Goal: Task Accomplishment & Management: Complete application form

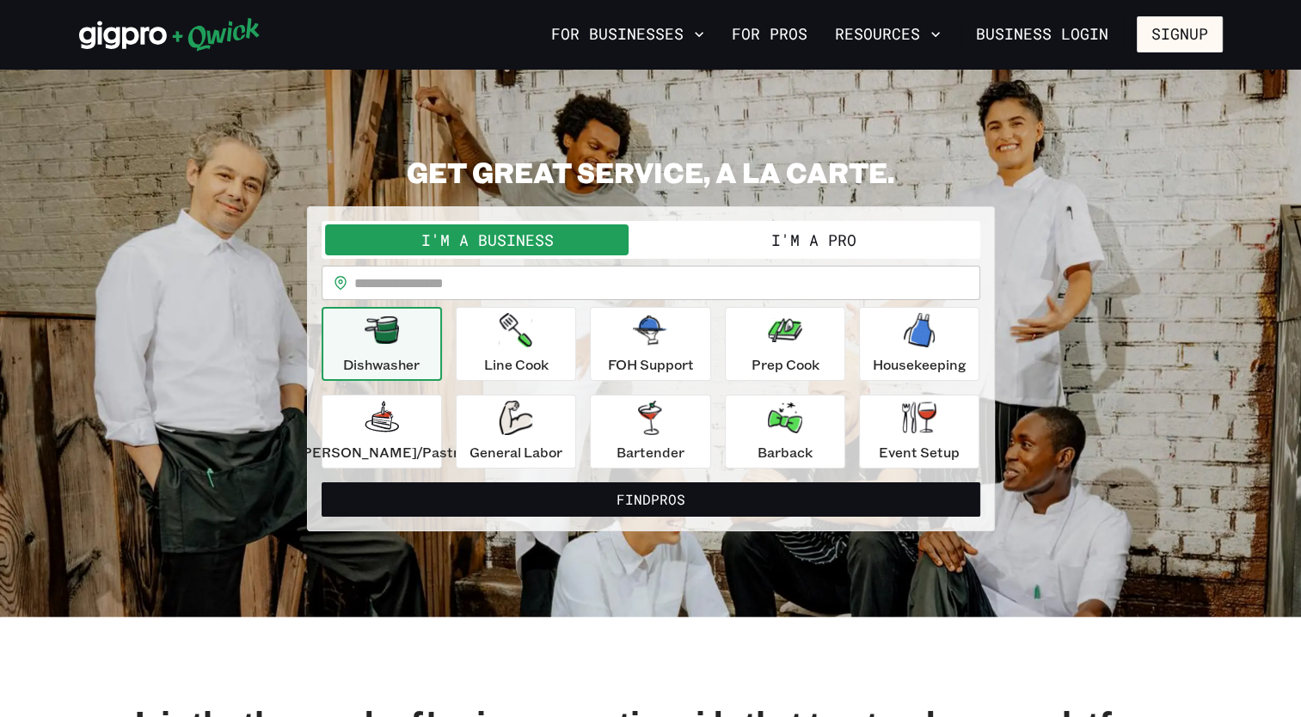
click at [833, 239] on button "I'm a Pro" at bounding box center [814, 239] width 326 height 31
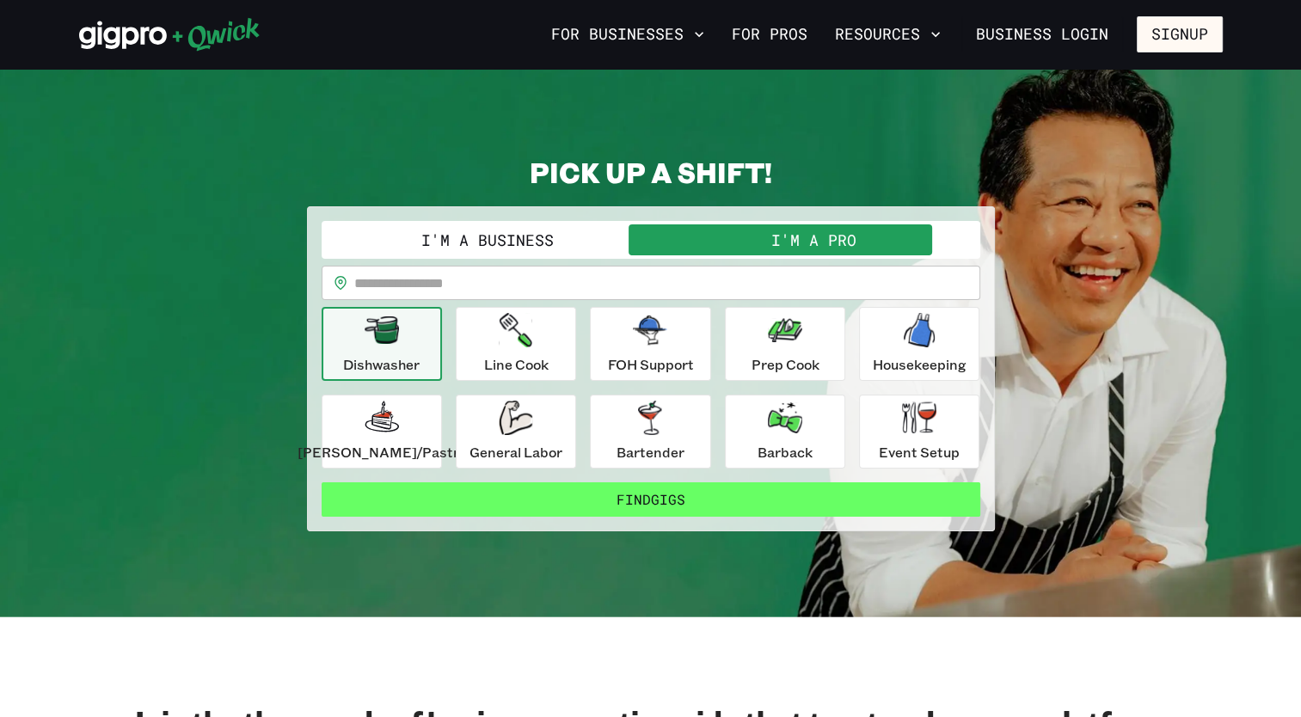
click at [664, 500] on button "Find Gigs" at bounding box center [651, 499] width 659 height 34
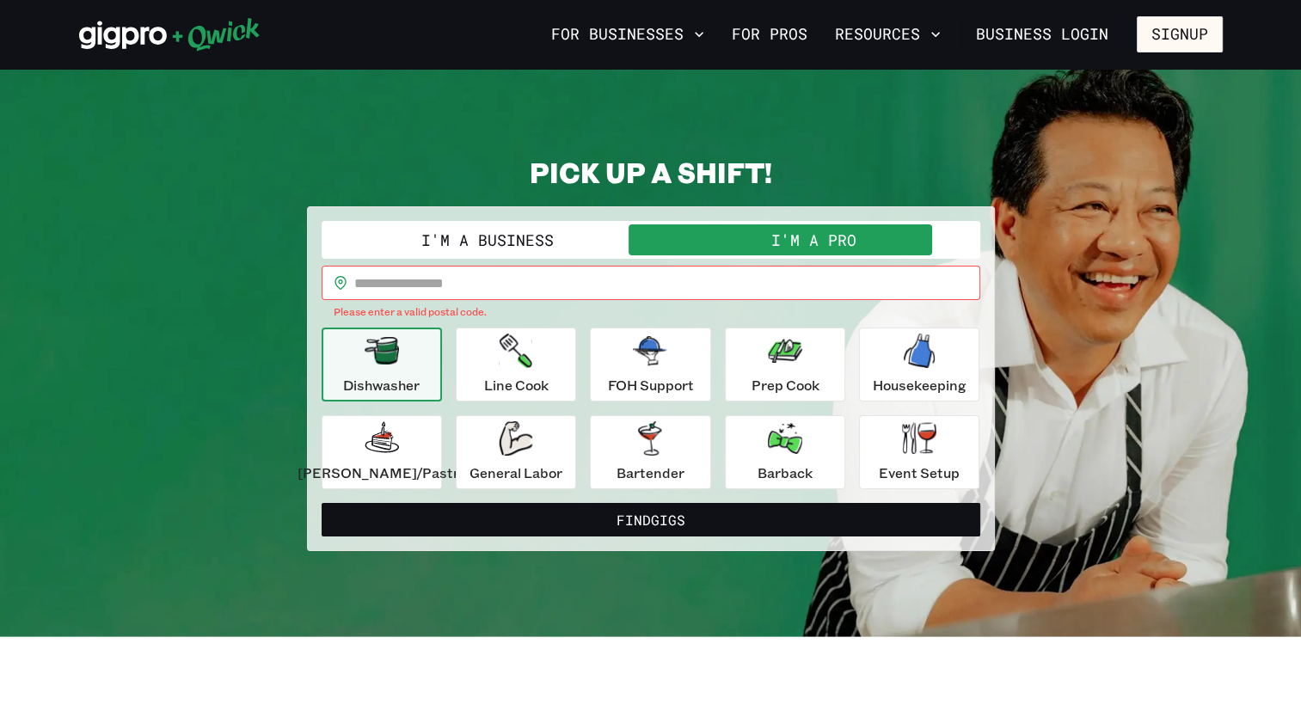
click at [539, 285] on input "text" at bounding box center [667, 283] width 626 height 34
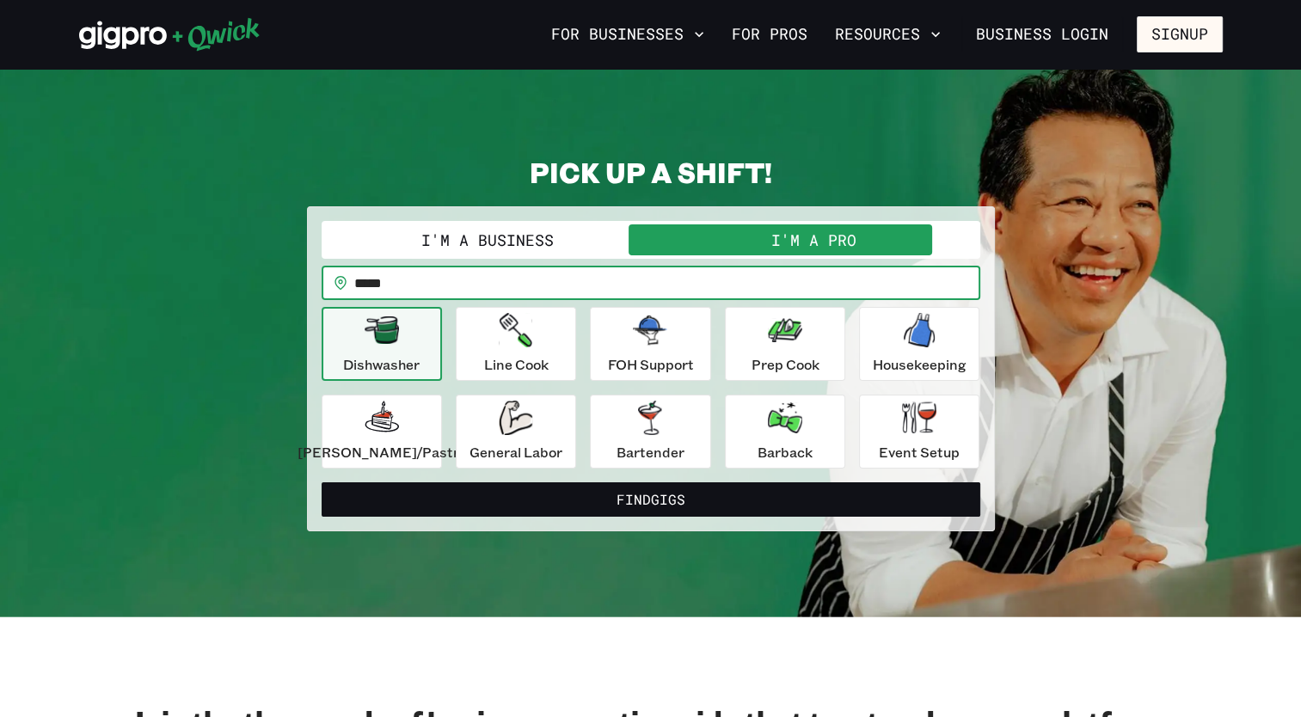
type input "*****"
click at [322, 482] on button "Find Gigs" at bounding box center [651, 499] width 659 height 34
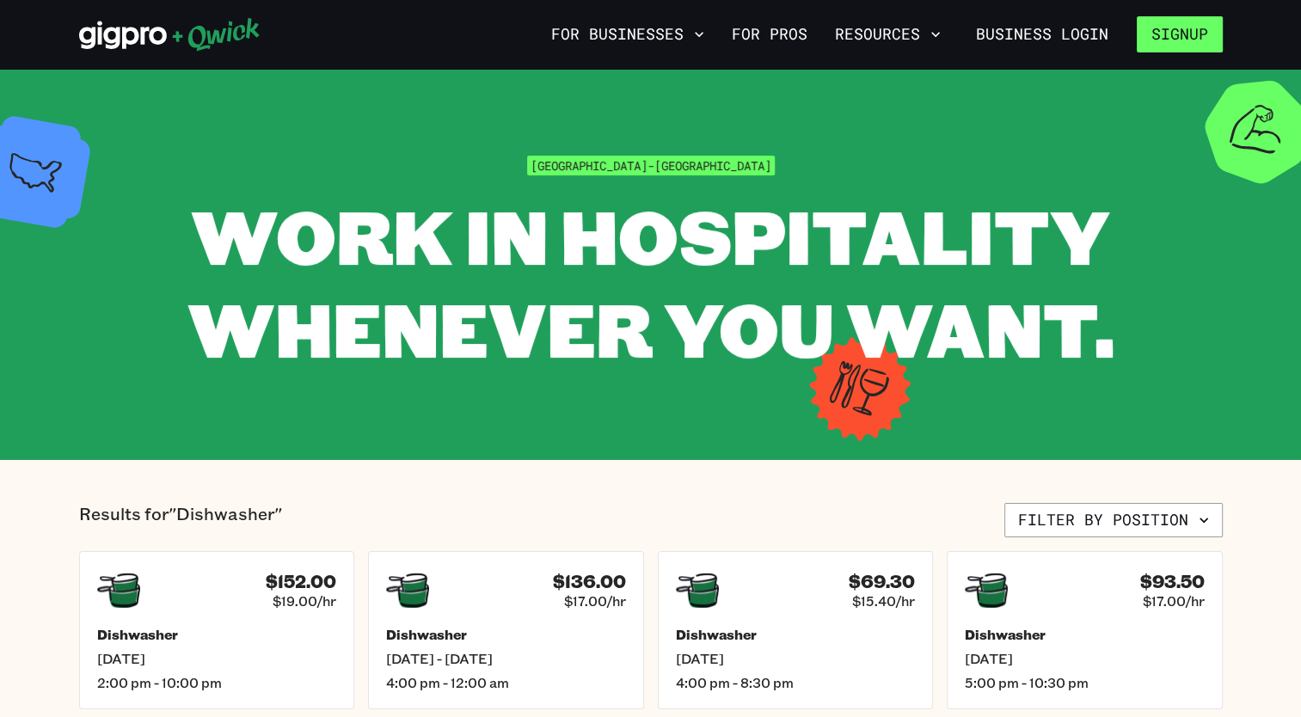
click at [1182, 29] on button "Signup" at bounding box center [1180, 34] width 86 height 36
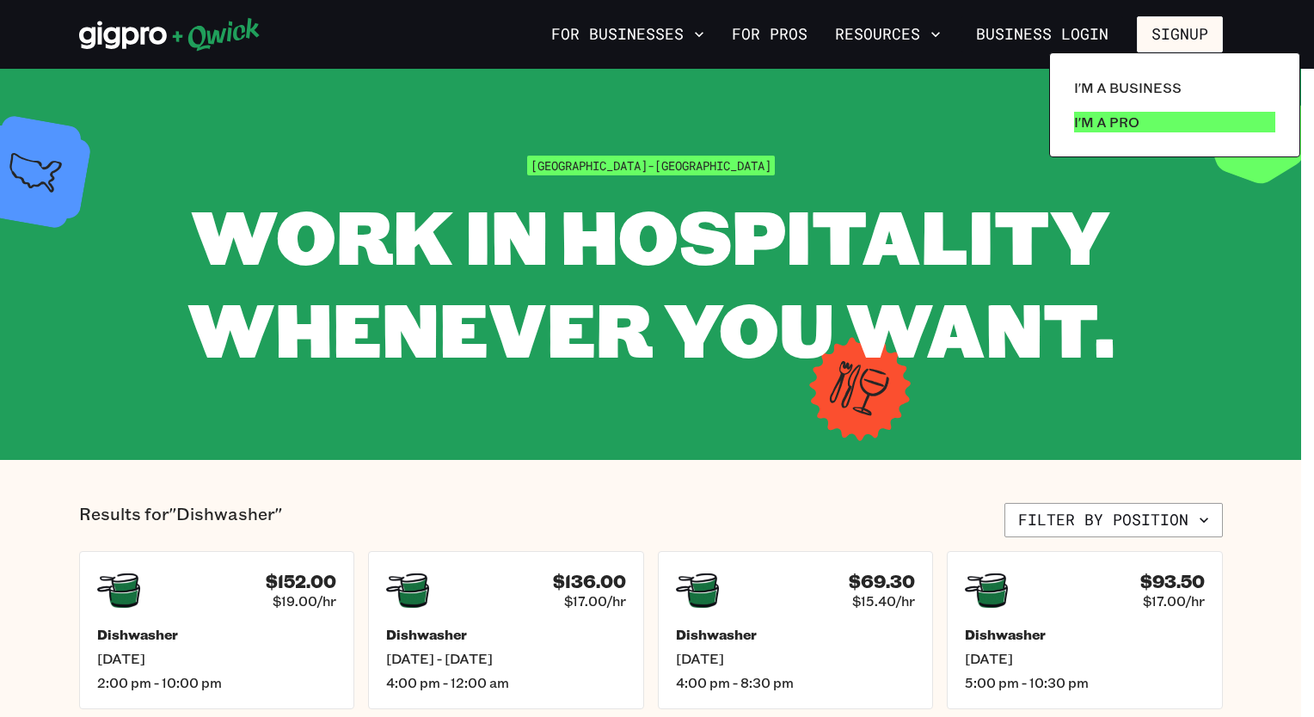
click at [1138, 117] on link "I'm a Pro" at bounding box center [1174, 122] width 215 height 34
